Goal: Transaction & Acquisition: Register for event/course

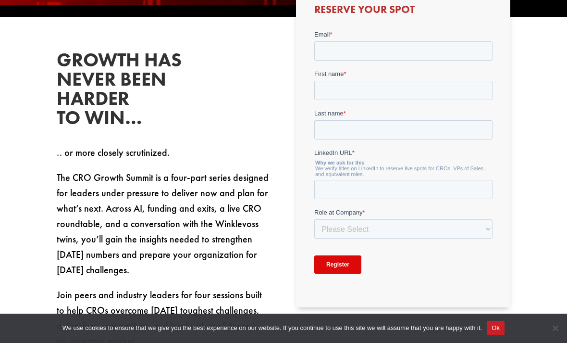
scroll to position [331, 0]
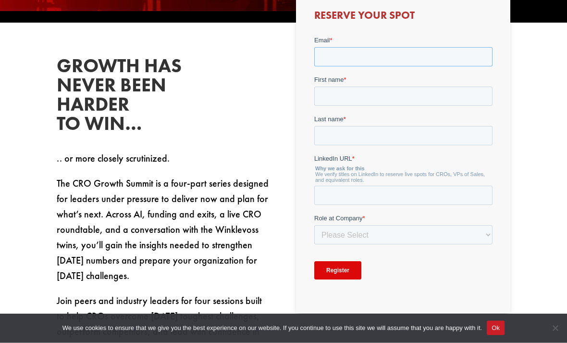
click at [384, 62] on input "Email *" at bounding box center [403, 56] width 178 height 19
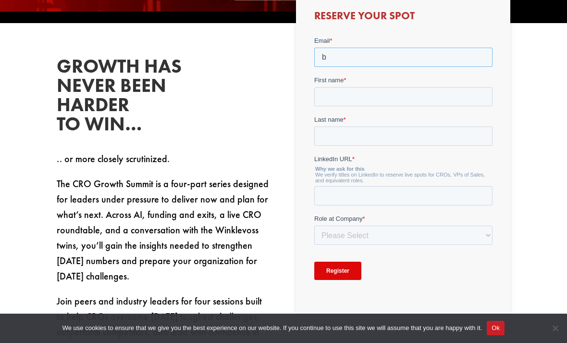
type input "bw"
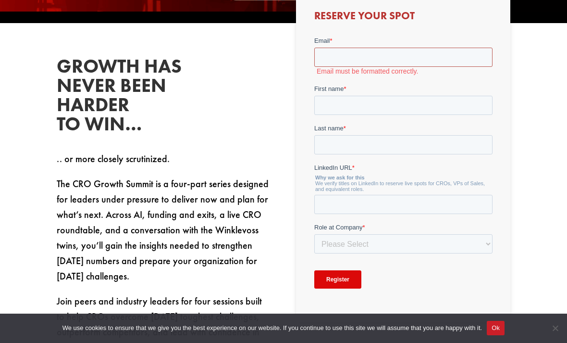
type input "[EMAIL_ADDRESS][DOMAIN_NAME]"
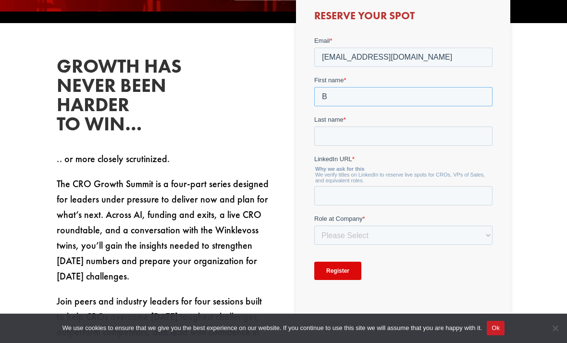
type input "Br"
type input "[PERSON_NAME]"
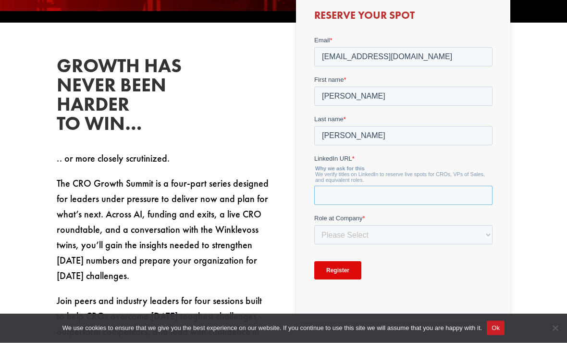
click at [395, 199] on input "LinkedIn URL *" at bounding box center [403, 195] width 178 height 19
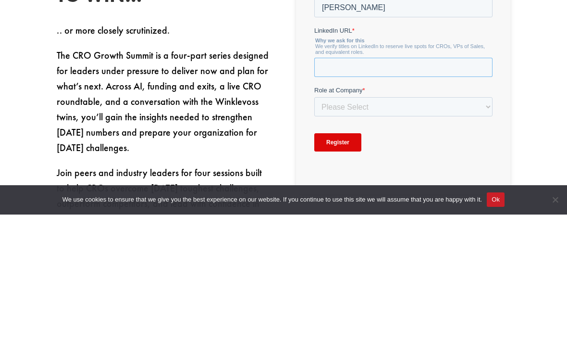
click at [408, 71] on input "LinkedIn URL *" at bounding box center [403, 67] width 178 height 19
paste input "[URL][DOMAIN_NAME]"
type input "[URL][DOMAIN_NAME]"
click at [391, 109] on select "Please Select C-Level (CRO, CSO, etc) Senior Leadership (VP of Sales, VP of Ena…" at bounding box center [403, 107] width 178 height 19
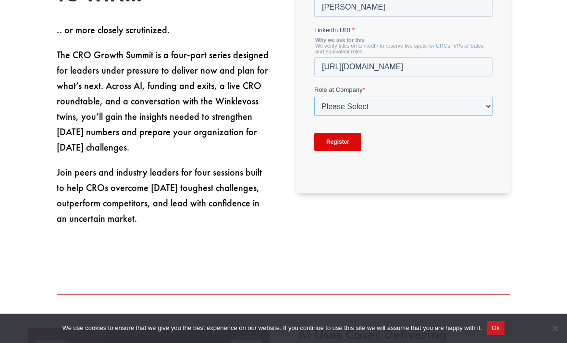
select select "Senior Leadership (VP of Sales, VP of Enablement, etc)"
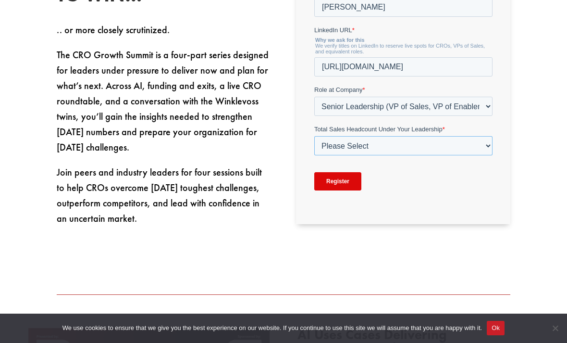
click at [467, 151] on select "Please Select Just Me 1-9 [PHONE_NUMBER] [PHONE_NUMBER]+" at bounding box center [403, 146] width 178 height 19
select select "50-99"
click at [342, 185] on input "Register" at bounding box center [337, 182] width 47 height 18
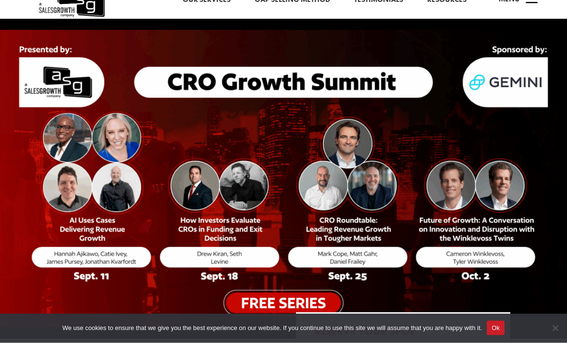
scroll to position [0, 0]
